Goal: Navigation & Orientation: Find specific page/section

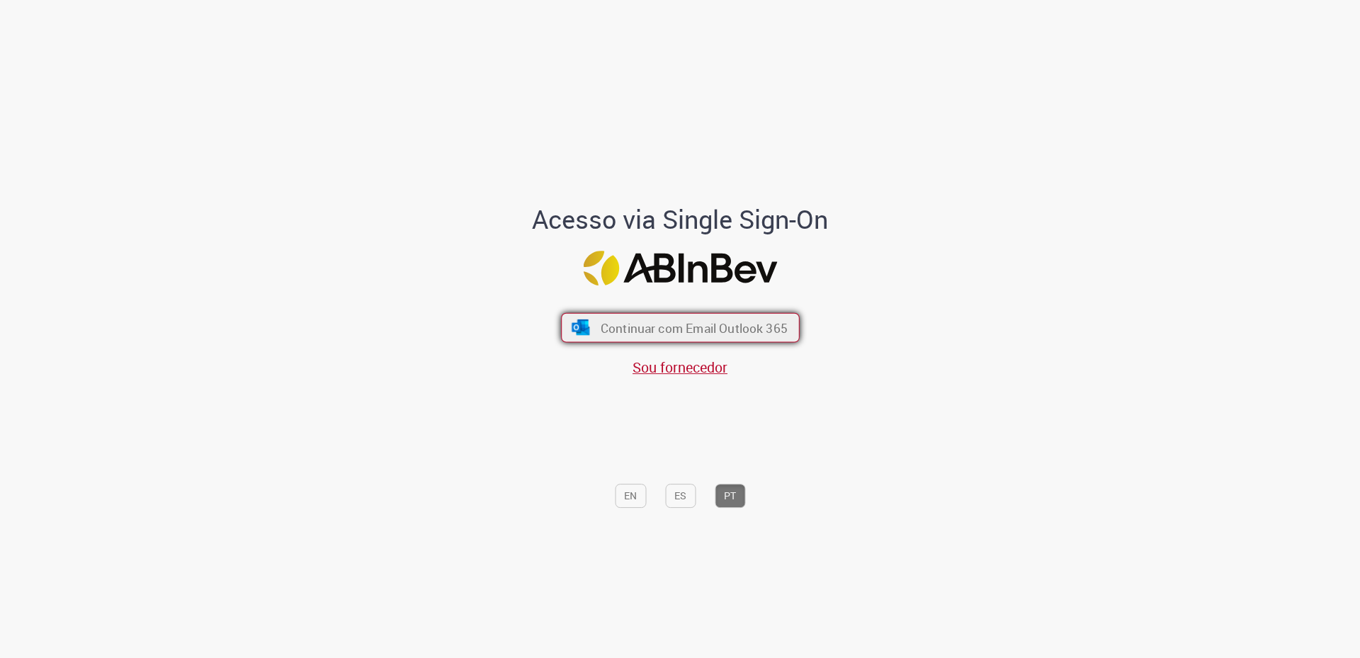
click at [667, 328] on span "Continuar com Email Outlook 365" at bounding box center [693, 328] width 187 height 16
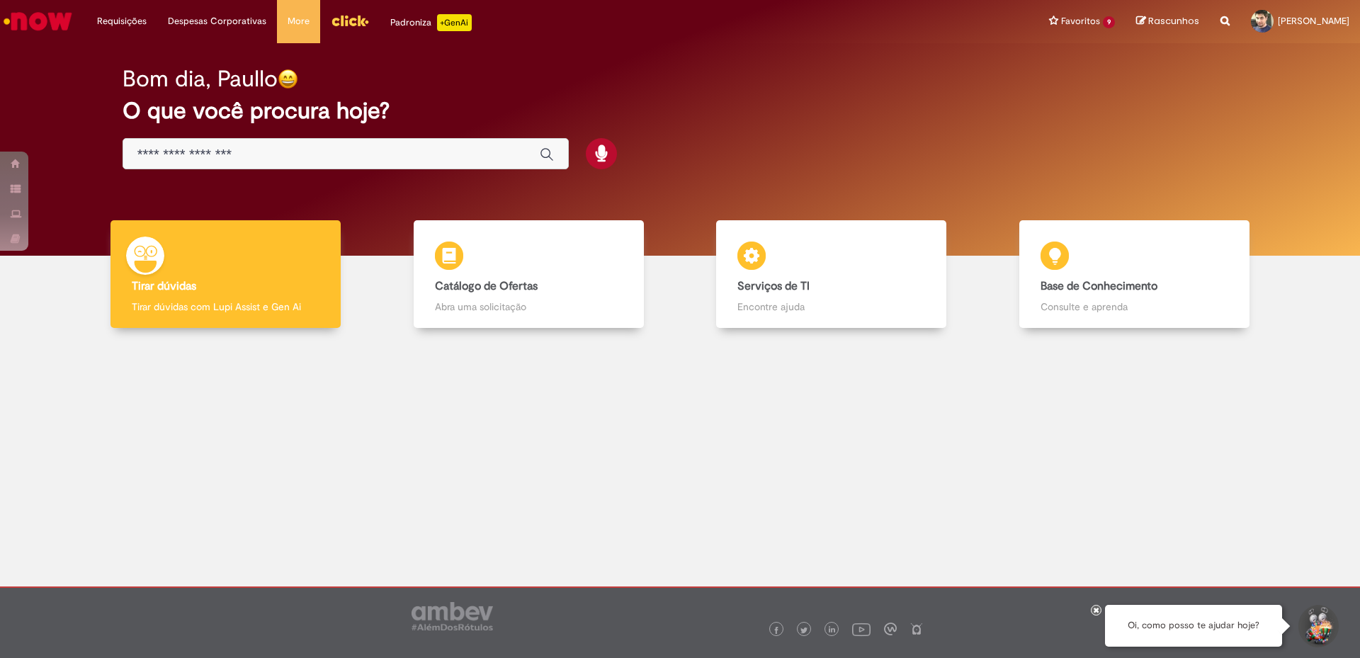
click at [348, 29] on img "Menu Cabeçalho" at bounding box center [350, 20] width 38 height 21
click at [342, 21] on img "Menu Cabeçalho" at bounding box center [350, 20] width 38 height 21
click at [332, 6] on link "Menu Cabeçalho" at bounding box center [350, 21] width 60 height 43
